Goal: Task Accomplishment & Management: Manage account settings

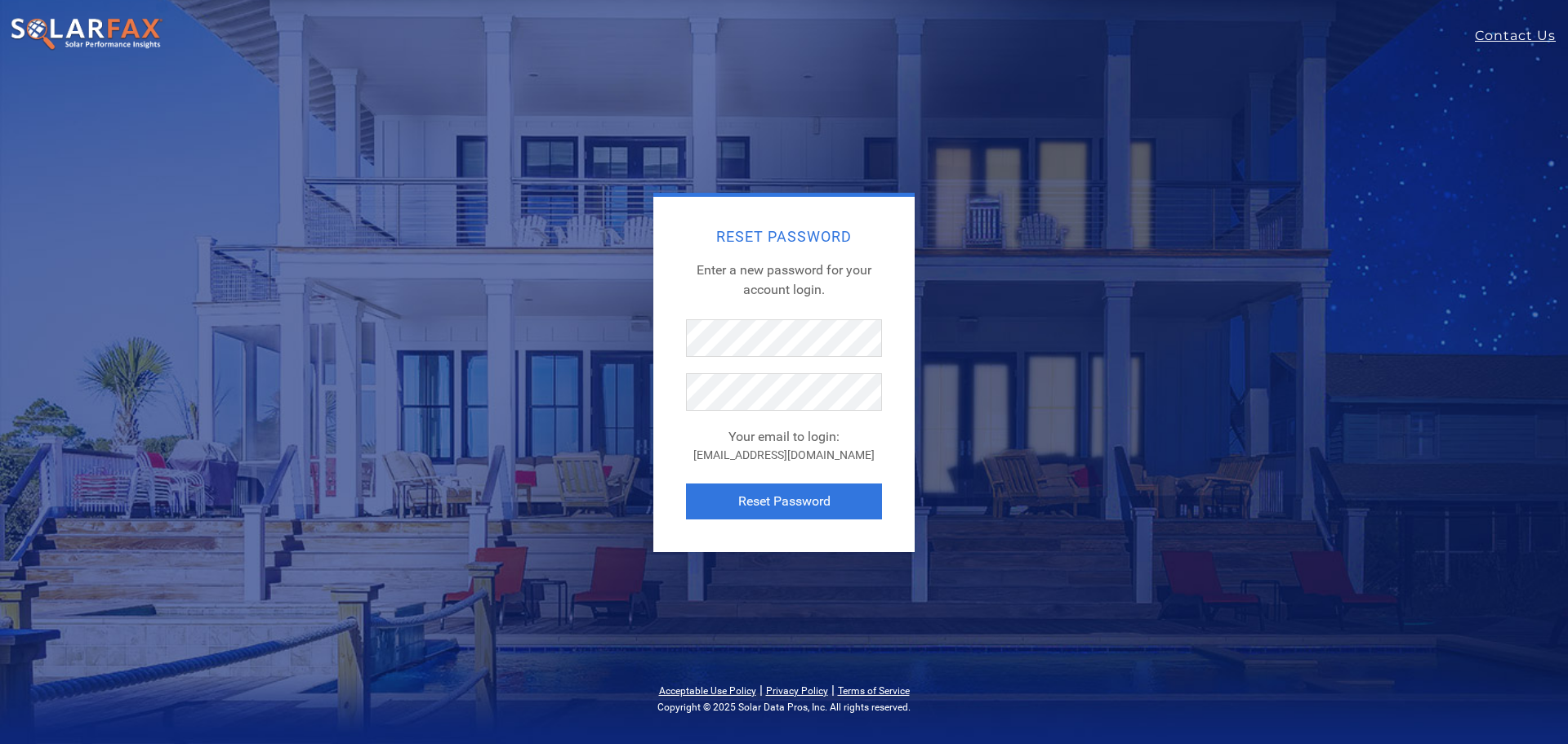
click at [696, 452] on div "Cromero58@gmail.com" at bounding box center [784, 455] width 196 height 17
click at [778, 499] on button "Reset Password" at bounding box center [784, 502] width 196 height 36
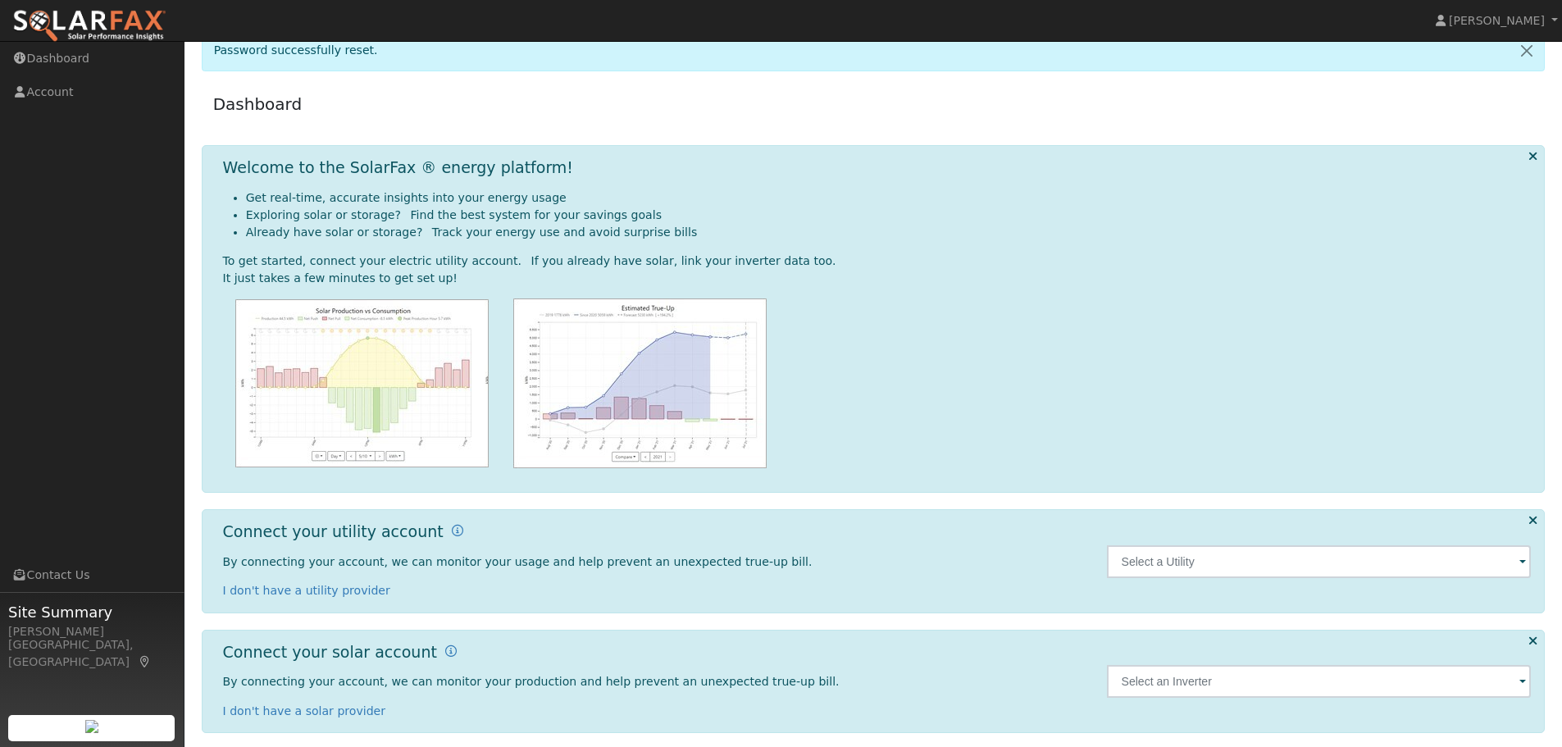
scroll to position [30, 0]
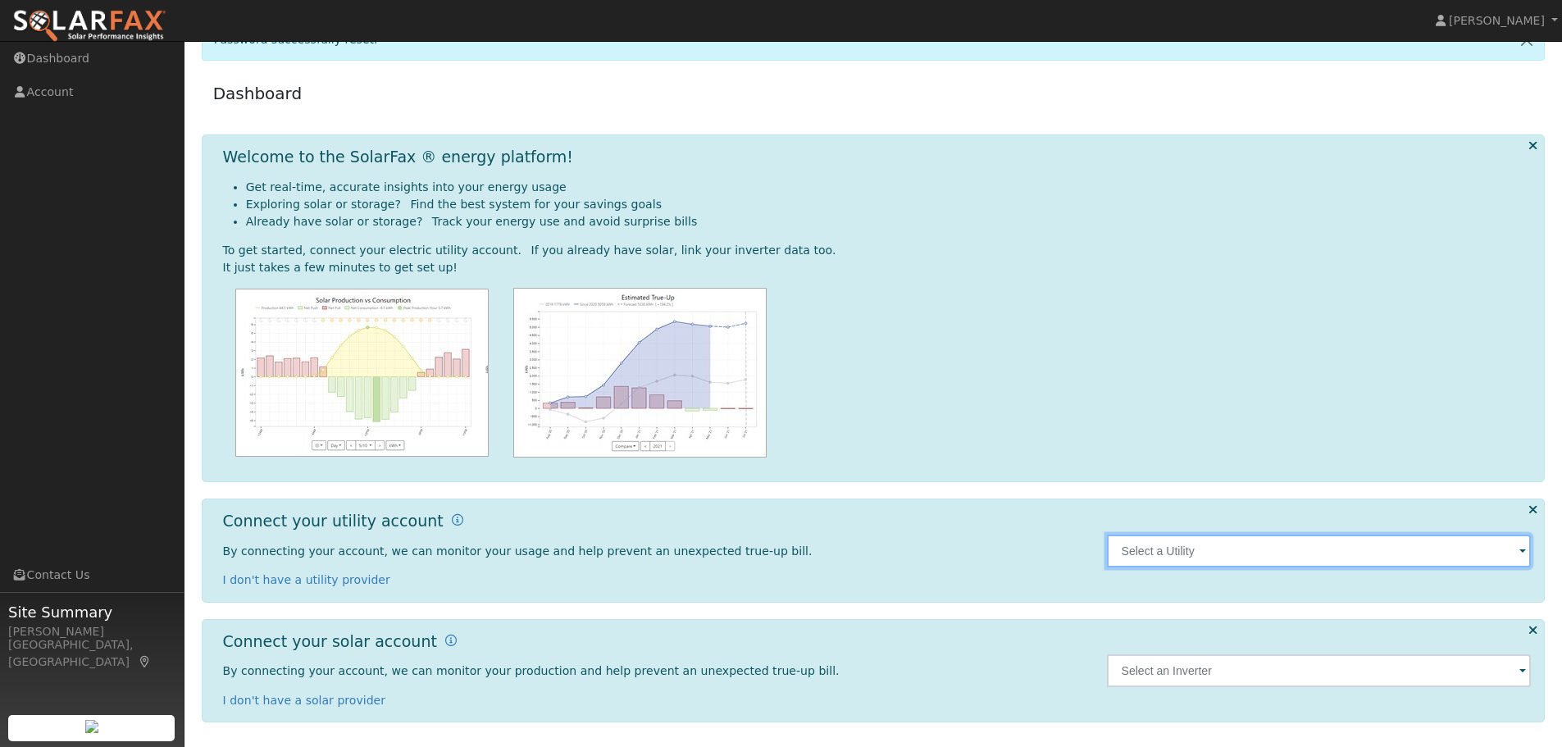
click at [1144, 550] on input "text" at bounding box center [1319, 551] width 425 height 33
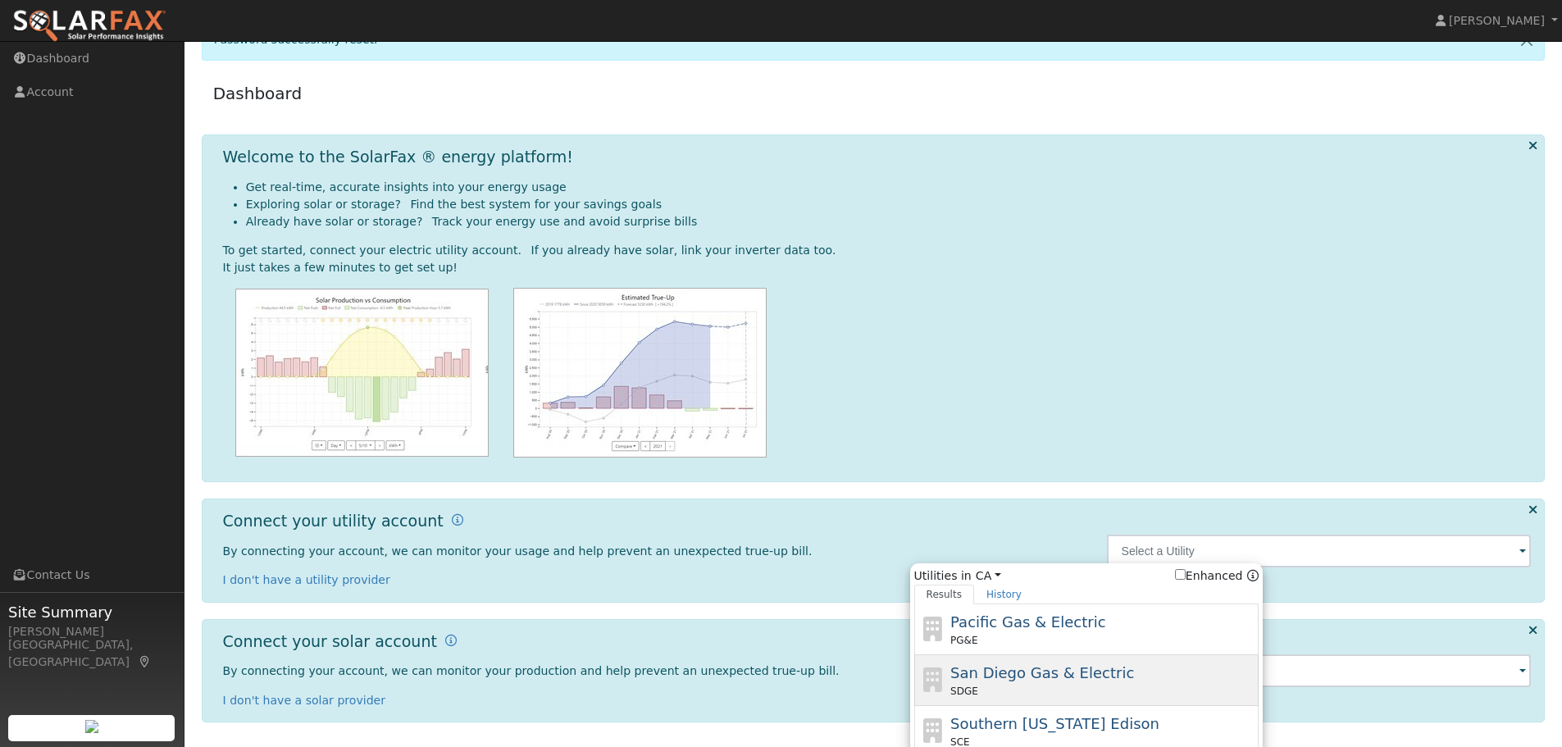
click at [1052, 670] on span "San Diego Gas & Electric" at bounding box center [1043, 672] width 184 height 17
type input "SDGE"
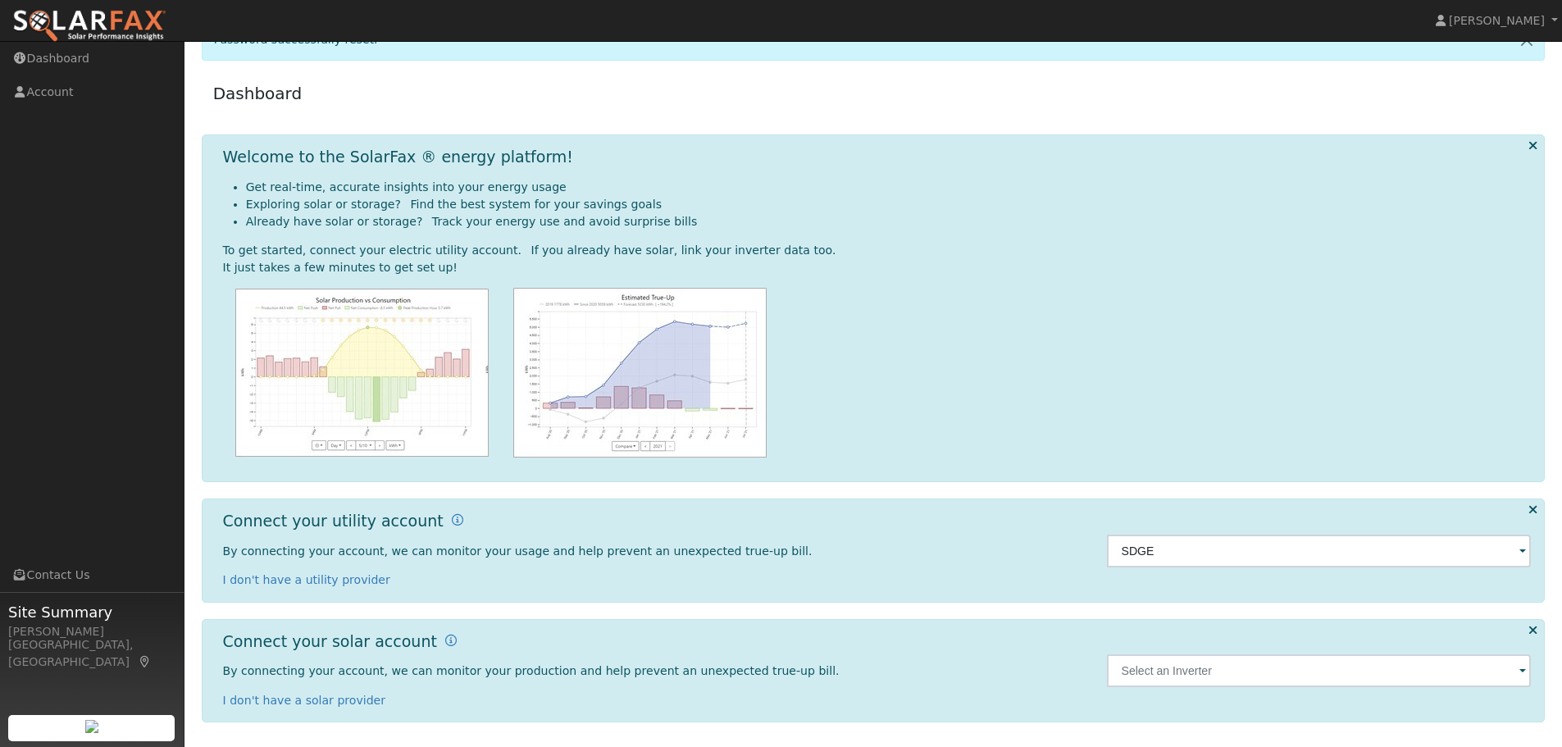
click at [942, 350] on div at bounding box center [877, 373] width 1309 height 170
click at [1188, 674] on input "text" at bounding box center [1319, 671] width 425 height 33
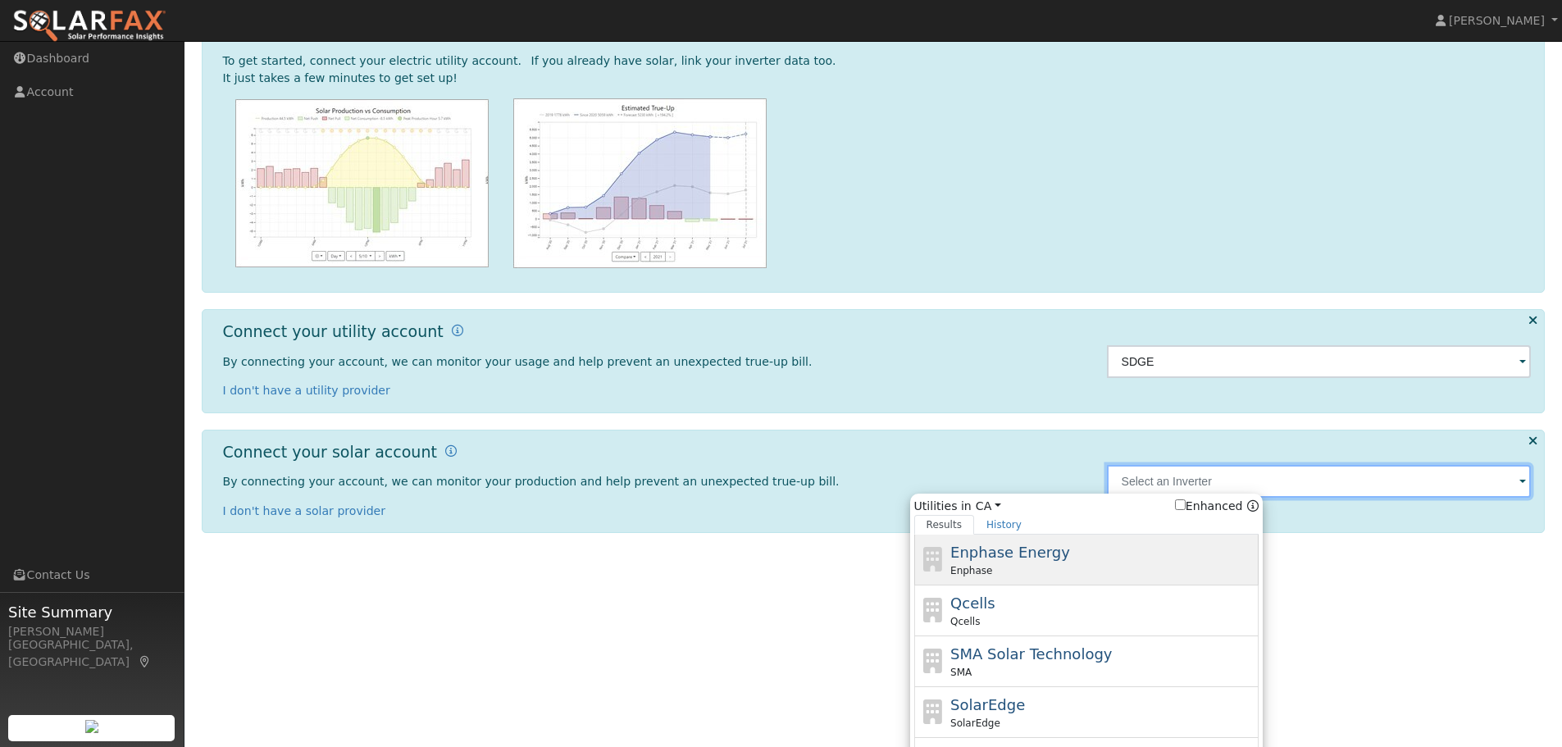
scroll to position [276, 0]
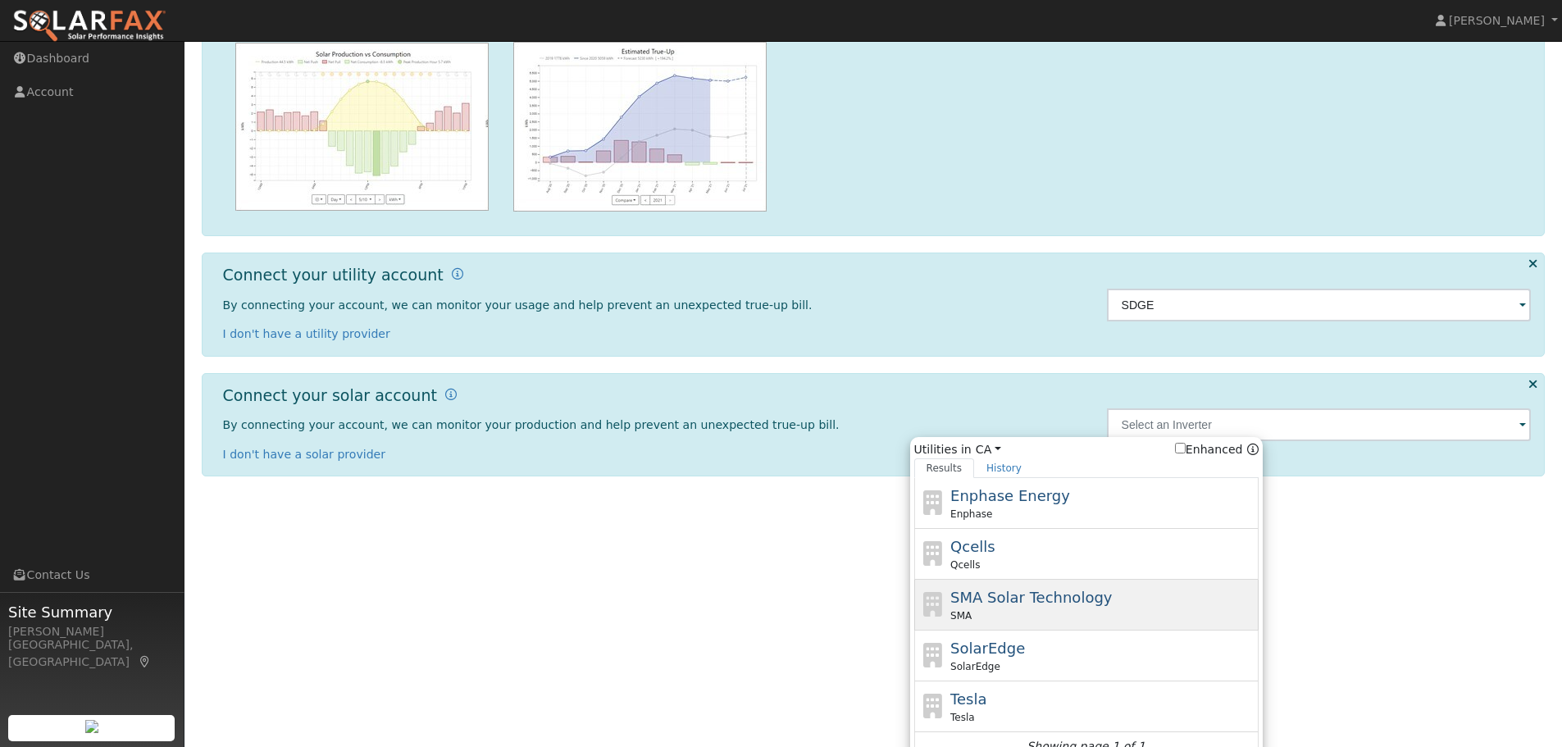
click at [1038, 598] on span "SMA Solar Technology" at bounding box center [1032, 597] width 162 height 17
type input "SMA"
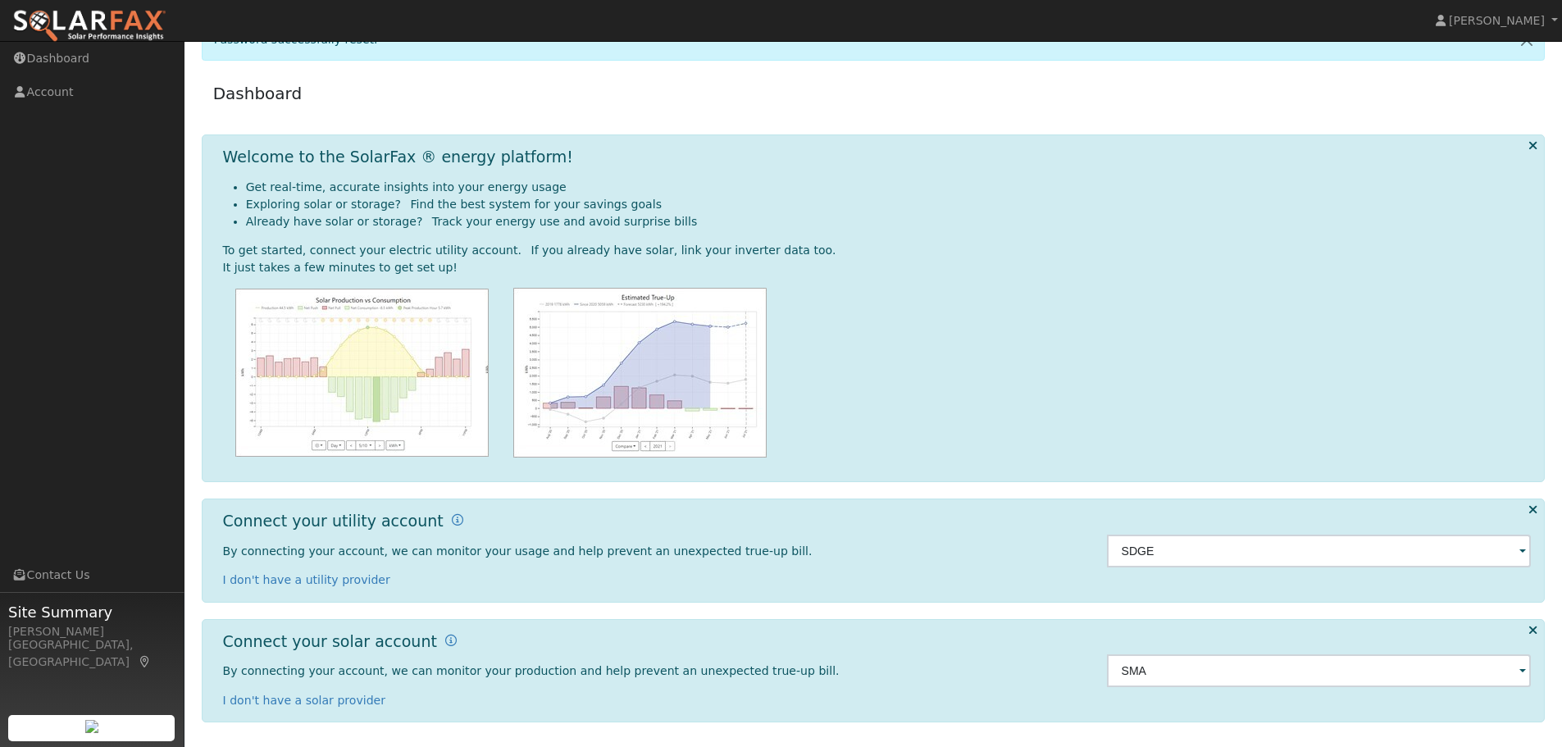
scroll to position [30, 0]
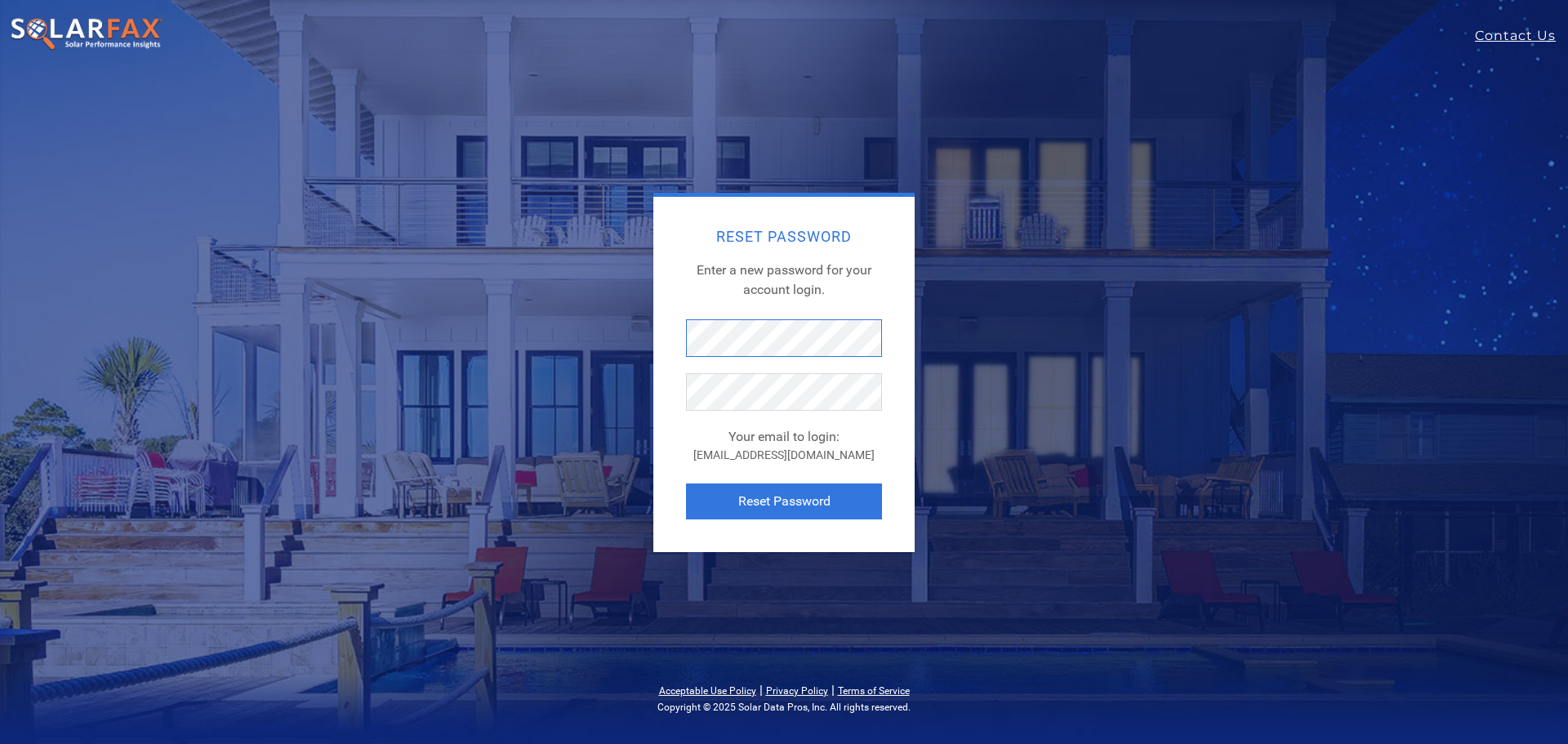
click at [657, 335] on div "Reset Password Enter a new password for your account login. Your email to login…" at bounding box center [784, 374] width 261 height 356
click at [706, 467] on form "Your email to login: [EMAIL_ADDRESS][DOMAIN_NAME] Reset Password" at bounding box center [784, 419] width 196 height 200
click at [756, 505] on button "Reset Password" at bounding box center [784, 502] width 196 height 36
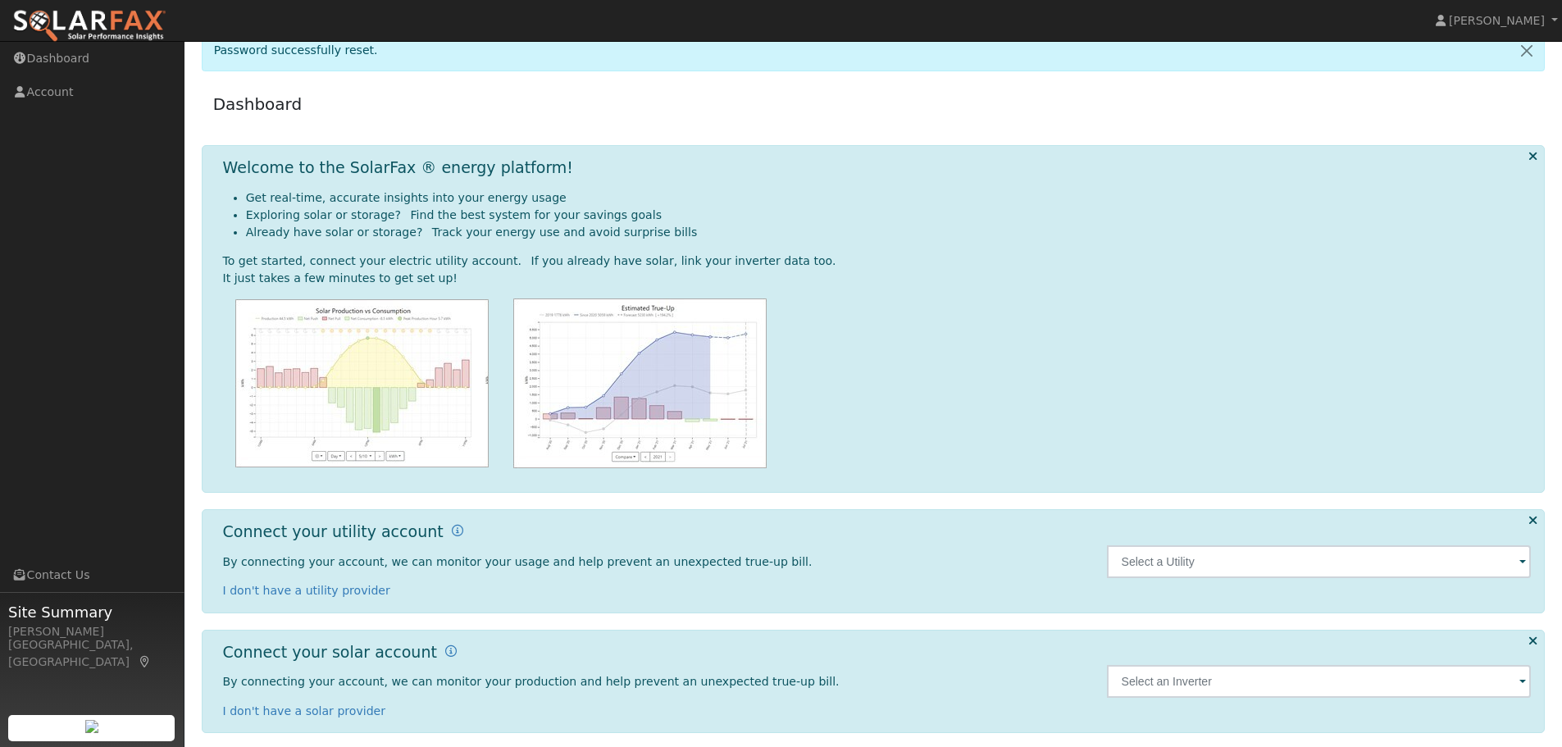
scroll to position [30, 0]
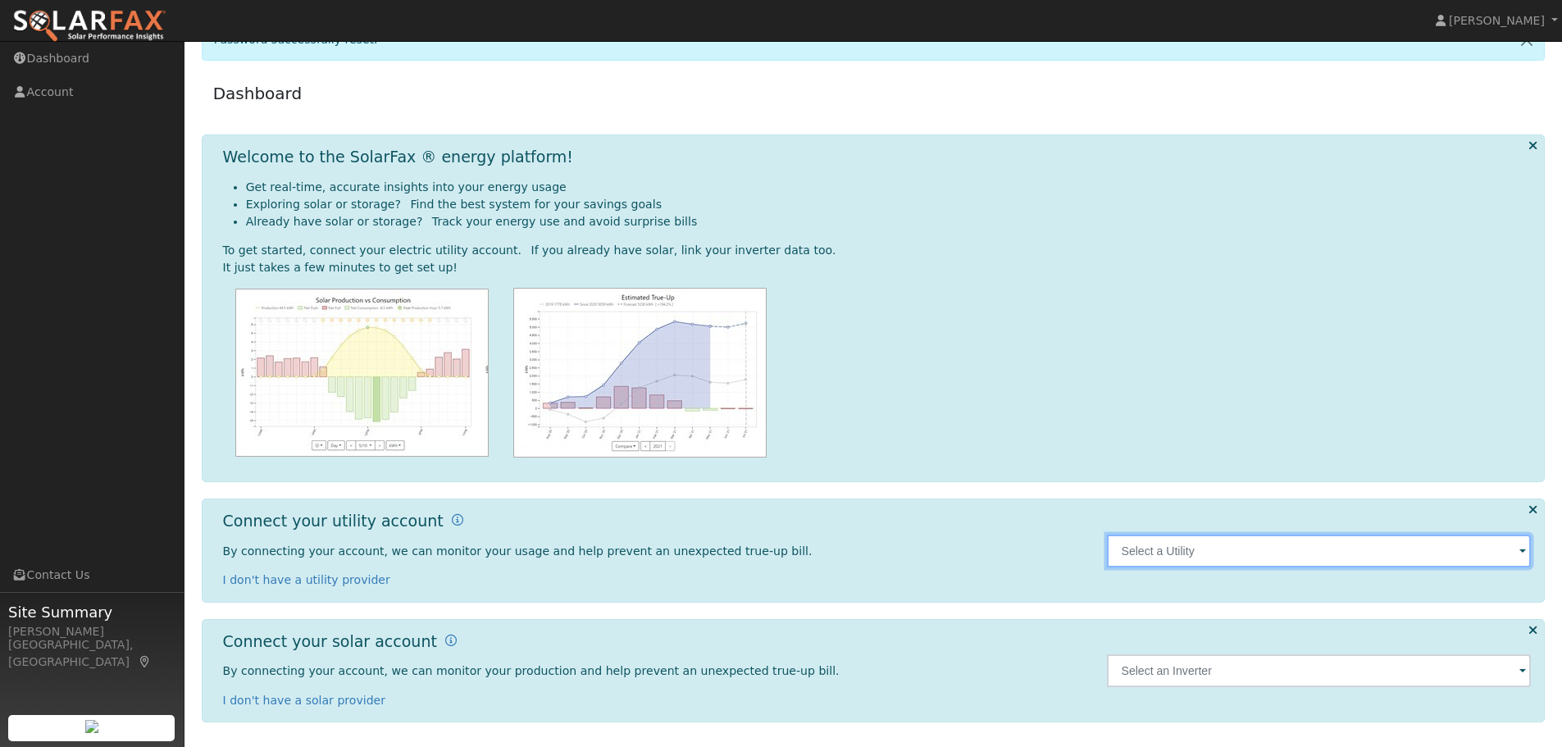
click at [1194, 554] on input "text" at bounding box center [1319, 551] width 425 height 33
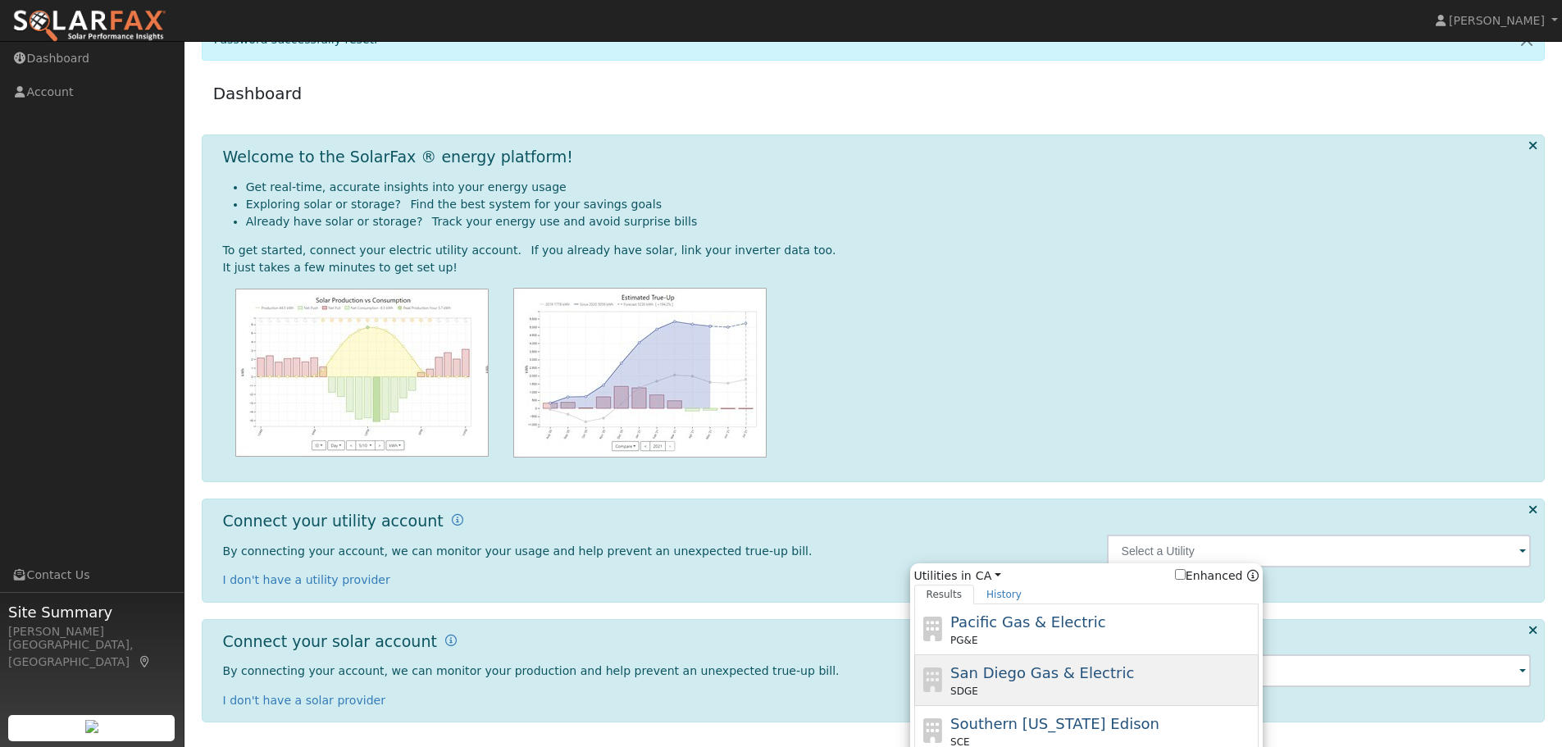
click at [1056, 667] on span "San Diego Gas & Electric" at bounding box center [1043, 672] width 184 height 17
type input "SDGE"
